Goal: Task Accomplishment & Management: Complete application form

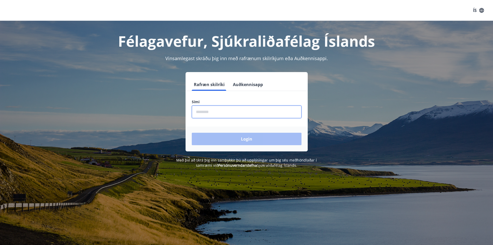
click at [227, 111] on input "phone" at bounding box center [247, 111] width 110 height 13
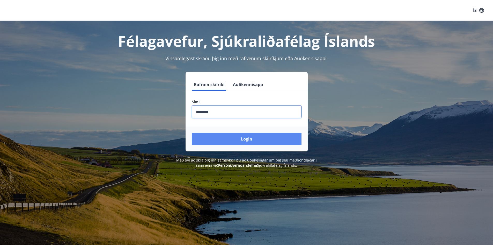
type input "********"
click at [266, 137] on button "Login" at bounding box center [247, 139] width 110 height 12
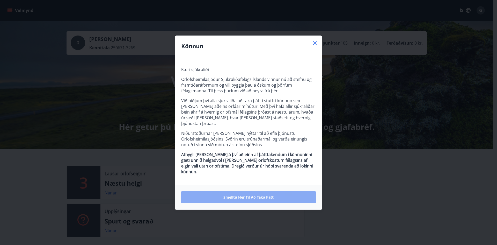
click at [260, 195] on span "Smelltu hér til að taka þátt" at bounding box center [249, 197] width 50 height 5
